Goal: Information Seeking & Learning: Learn about a topic

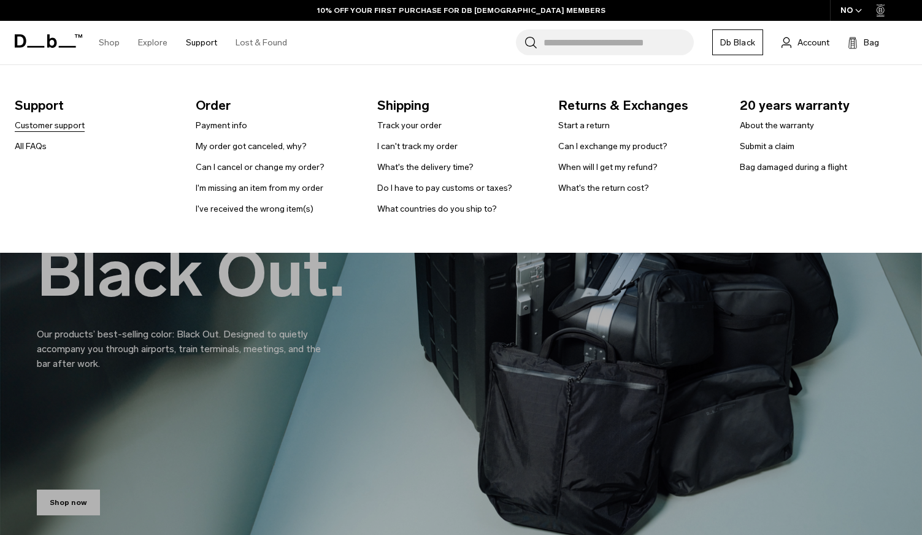
click at [60, 128] on link "Customer support" at bounding box center [50, 125] width 70 height 13
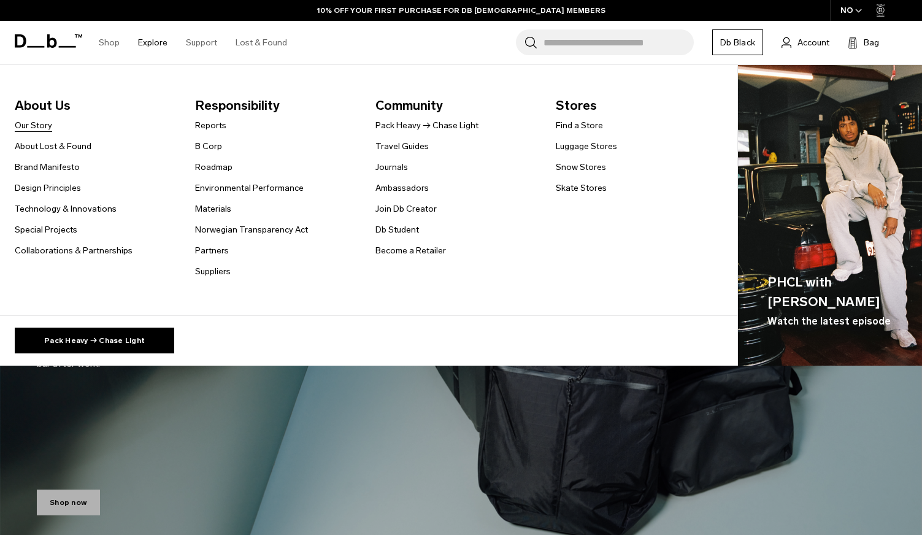
click at [36, 122] on link "Our Story" at bounding box center [33, 125] width 37 height 13
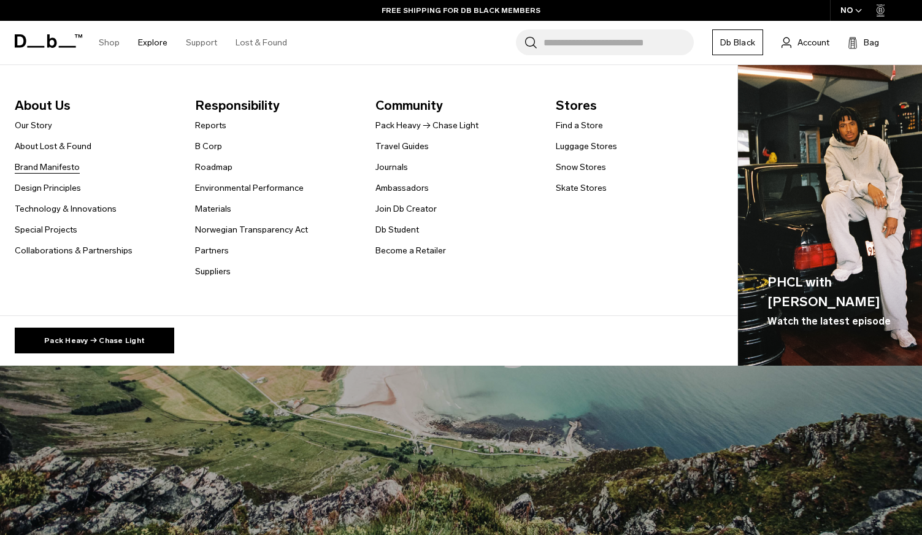
click at [63, 170] on link "Brand Manifesto" at bounding box center [47, 167] width 65 height 13
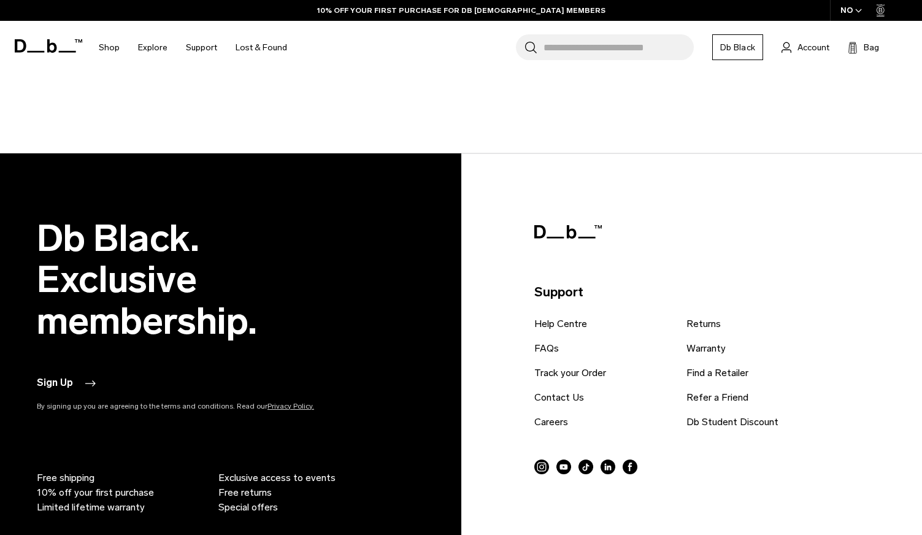
scroll to position [3719, 0]
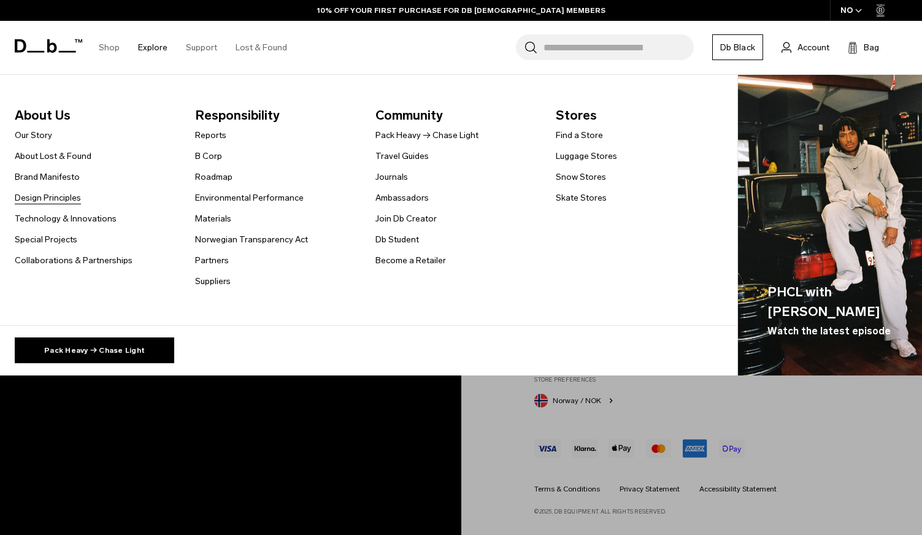
click at [59, 198] on link "Design Principles" at bounding box center [48, 197] width 66 height 13
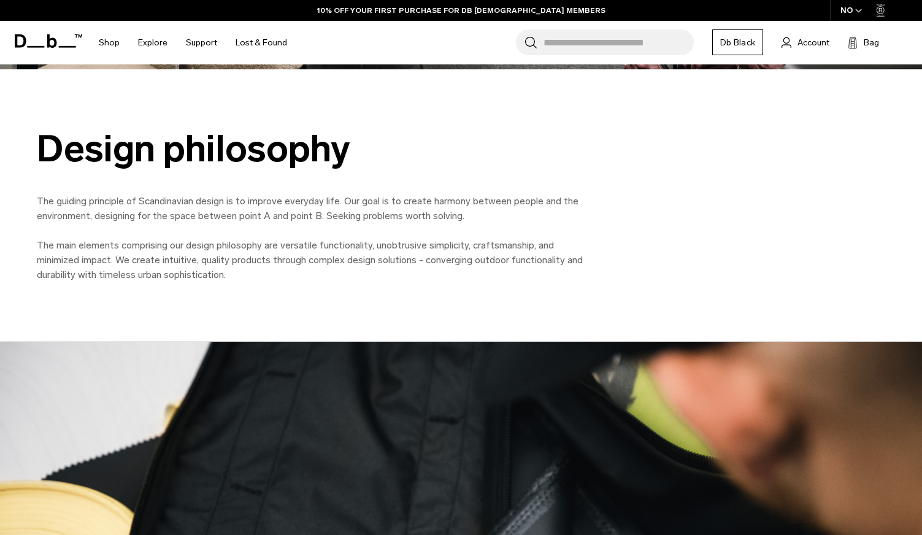
scroll to position [549, 0]
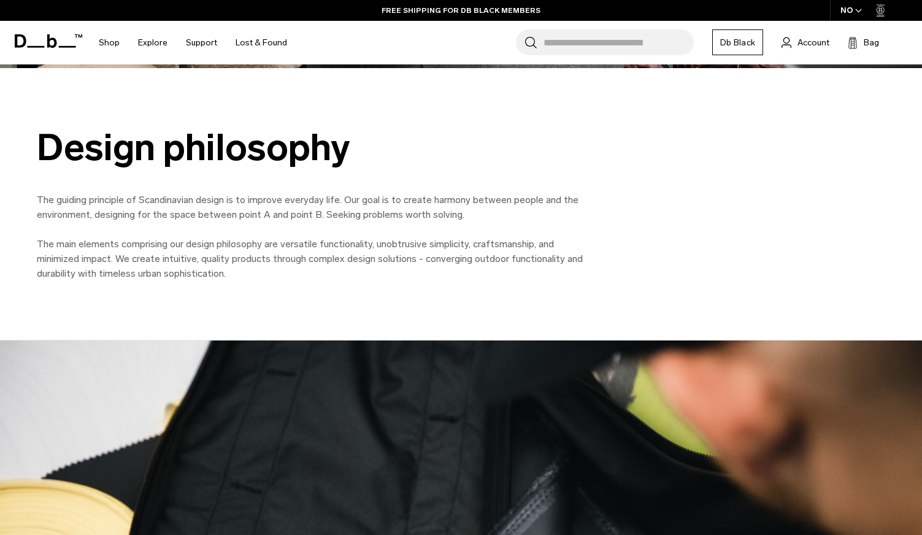
click at [265, 145] on div "Design philosophy" at bounding box center [313, 147] width 552 height 41
click at [267, 216] on p "The guiding principle of Scandinavian design is to improve everyday life. Our g…" at bounding box center [313, 237] width 552 height 88
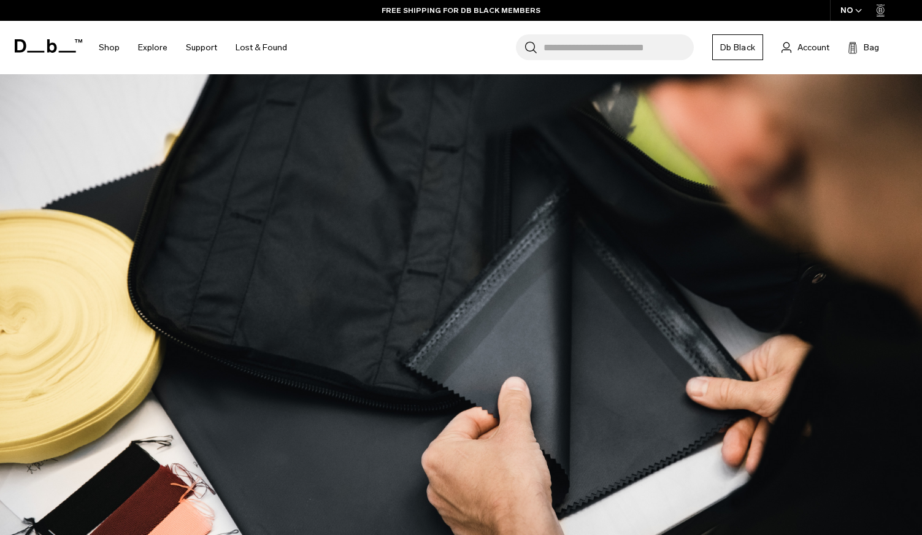
click at [267, 216] on img at bounding box center [461, 347] width 922 height 552
click at [268, 216] on img at bounding box center [461, 347] width 922 height 552
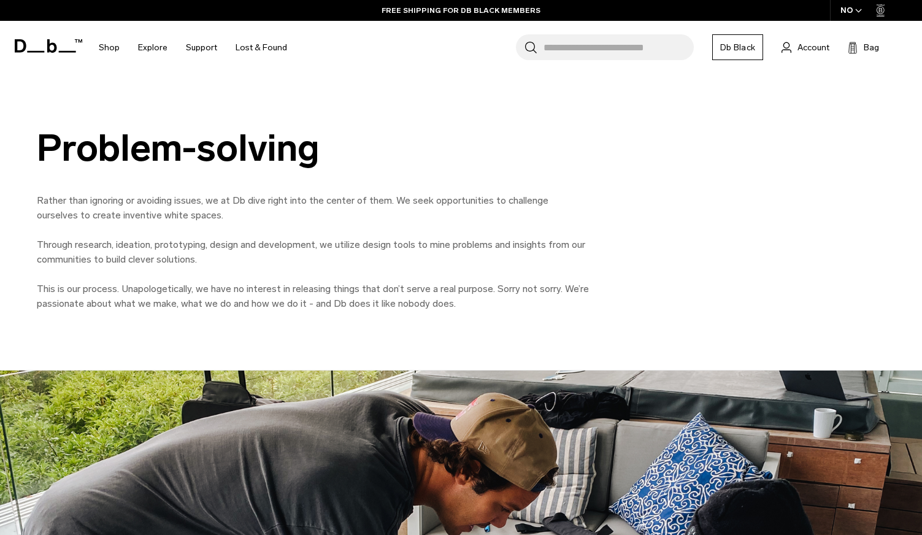
drag, startPoint x: 252, startPoint y: 215, endPoint x: 250, endPoint y: 190, distance: 24.7
click at [252, 212] on p "Rather than ignoring or avoiding issues, we at Db dive right into the center of…" at bounding box center [313, 207] width 552 height 29
click at [236, 243] on p "Through research, ideation, prototyping, design and development, we utilize des…" at bounding box center [313, 251] width 552 height 29
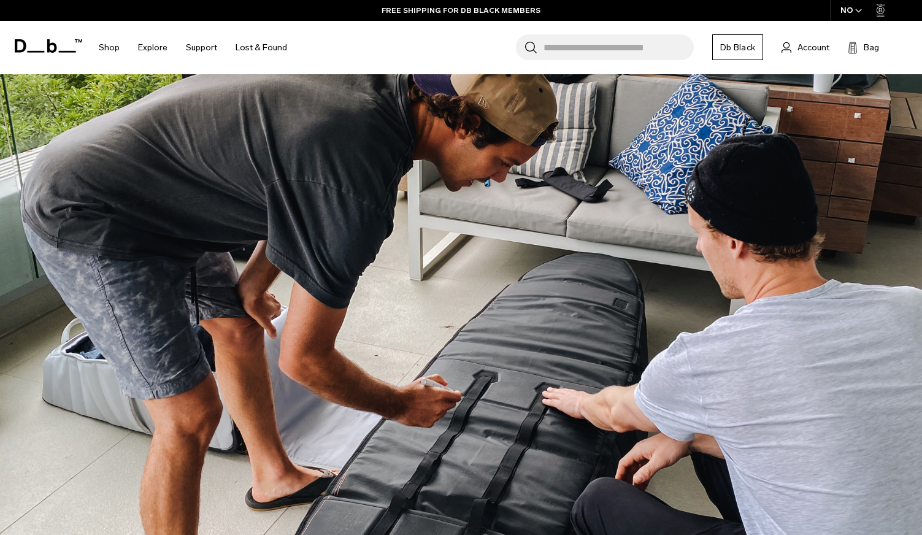
click at [263, 255] on img at bounding box center [461, 301] width 922 height 552
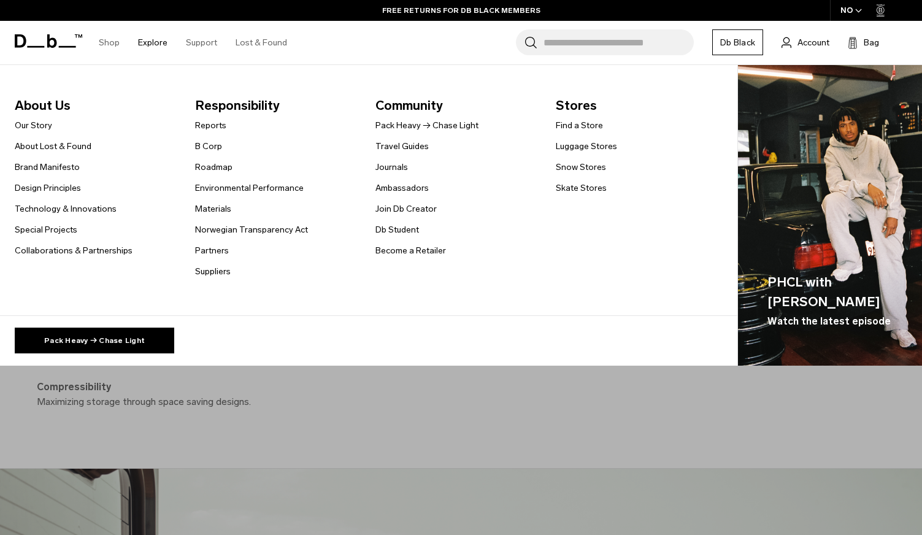
scroll to position [3088, 0]
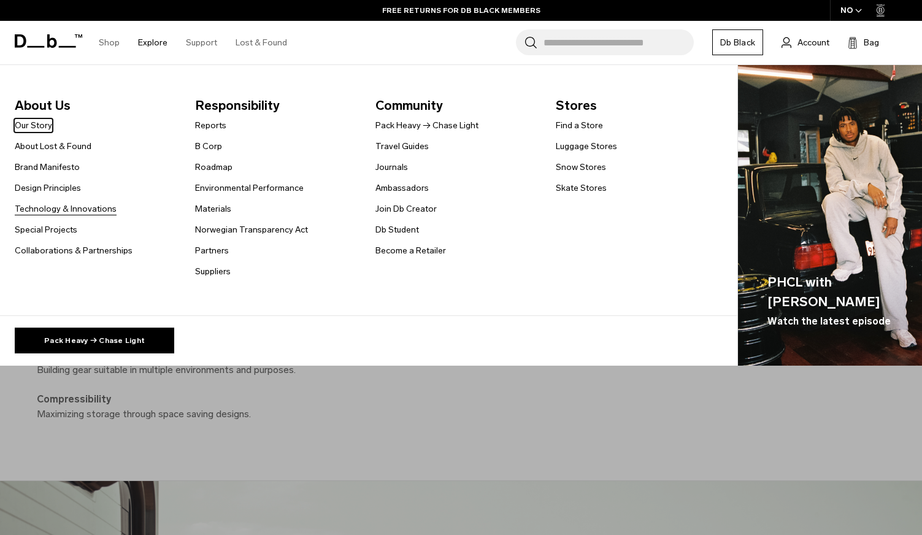
click at [95, 214] on link "Technology & Innovations" at bounding box center [66, 208] width 102 height 13
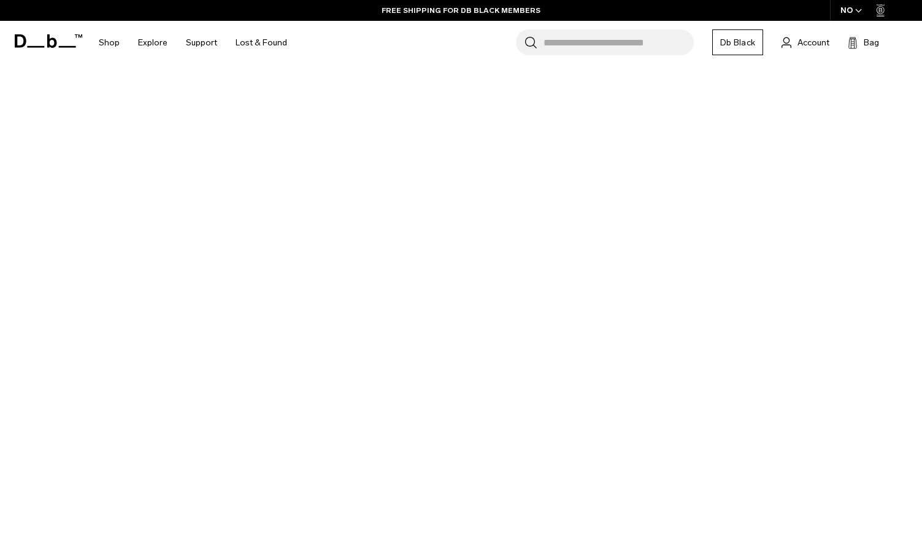
scroll to position [1666, 0]
